Goal: Transaction & Acquisition: Purchase product/service

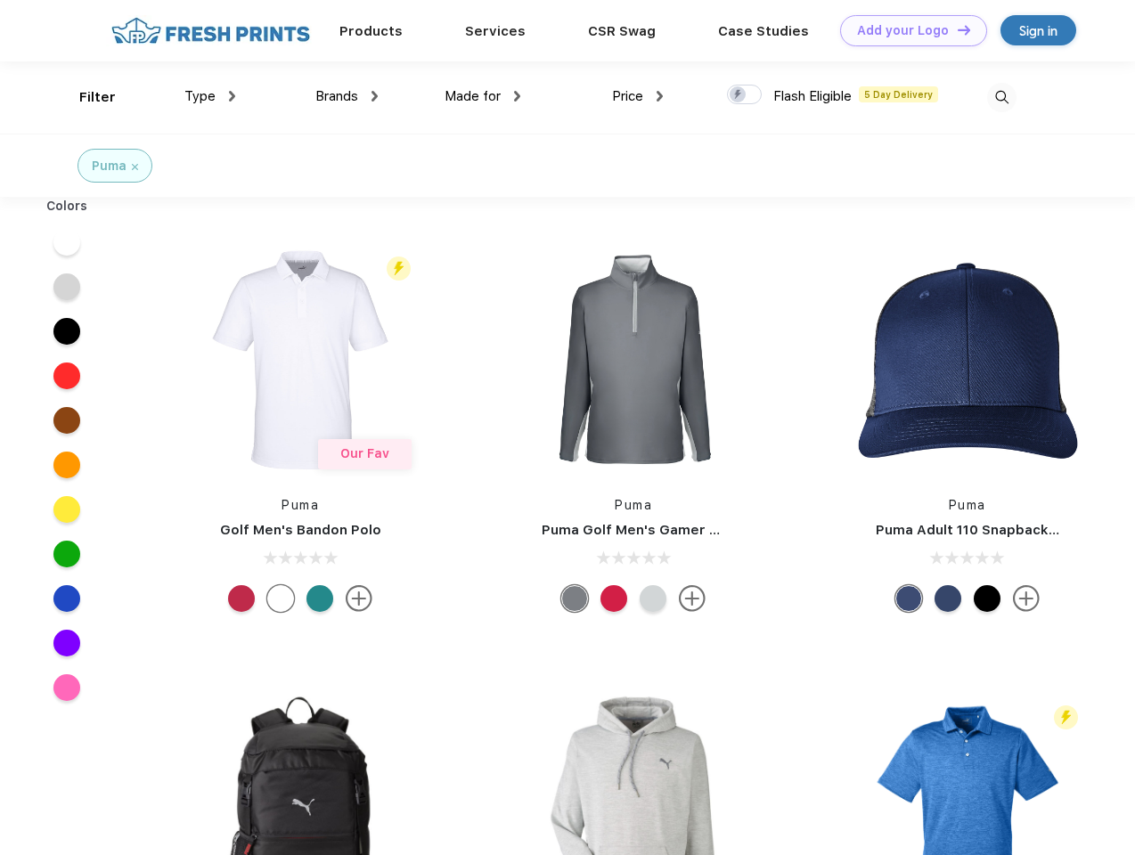
click at [907, 30] on link "Add your Logo Design Tool" at bounding box center [913, 30] width 147 height 31
click at [0, 0] on div "Design Tool" at bounding box center [0, 0] width 0 height 0
click at [956, 29] on link "Add your Logo Design Tool" at bounding box center [913, 30] width 147 height 31
click at [86, 97] on div "Filter" at bounding box center [97, 97] width 37 height 20
click at [210, 96] on span "Type" at bounding box center [199, 96] width 31 height 16
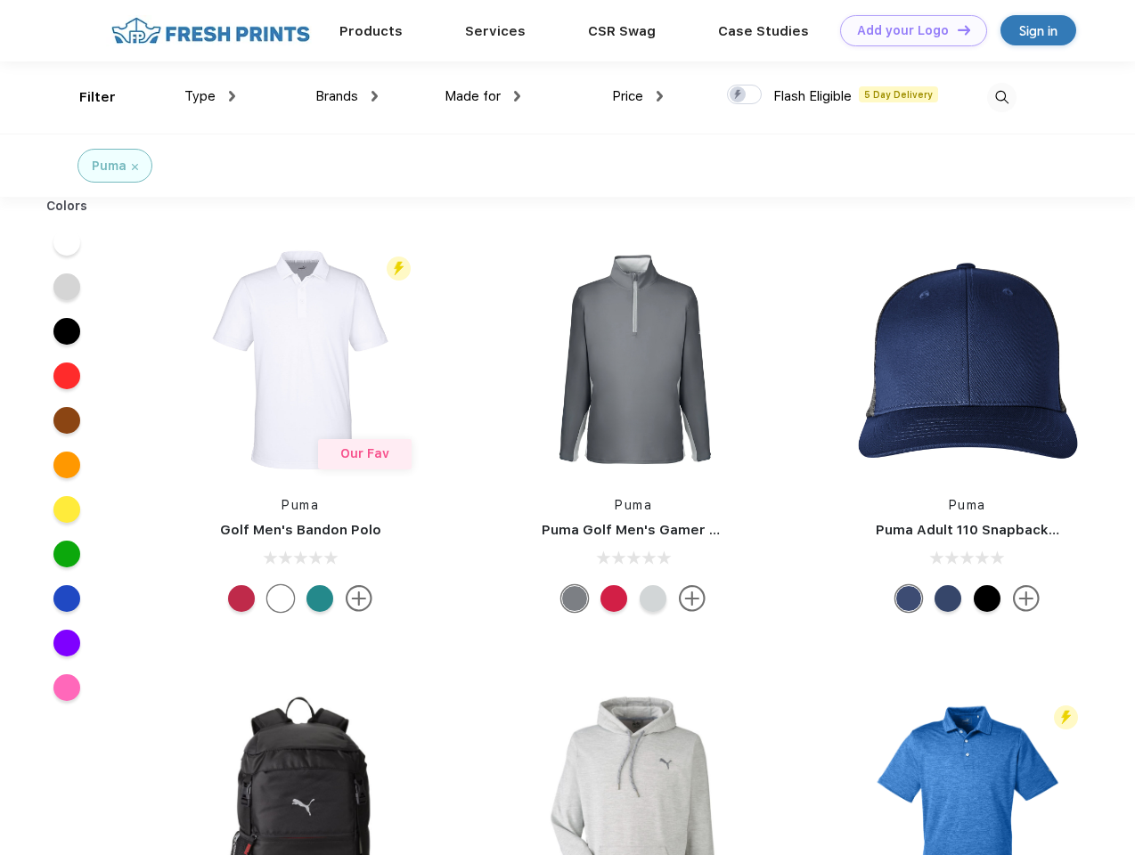
click at [347, 96] on span "Brands" at bounding box center [336, 96] width 43 height 16
click at [483, 96] on span "Made for" at bounding box center [473, 96] width 56 height 16
click at [638, 96] on span "Price" at bounding box center [627, 96] width 31 height 16
click at [745, 95] on div at bounding box center [744, 95] width 35 height 20
click at [739, 95] on input "checkbox" at bounding box center [733, 90] width 12 height 12
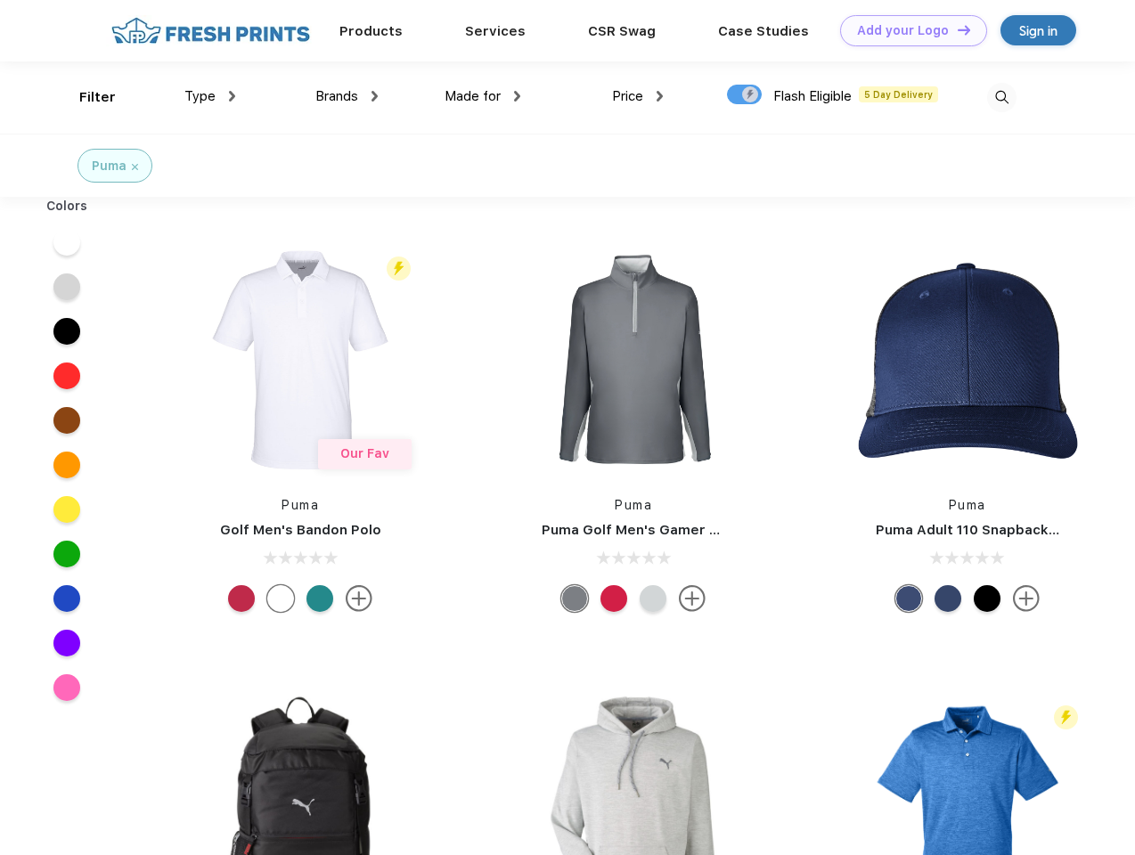
click at [1002, 97] on img at bounding box center [1001, 97] width 29 height 29
